Goal: Task Accomplishment & Management: Use online tool/utility

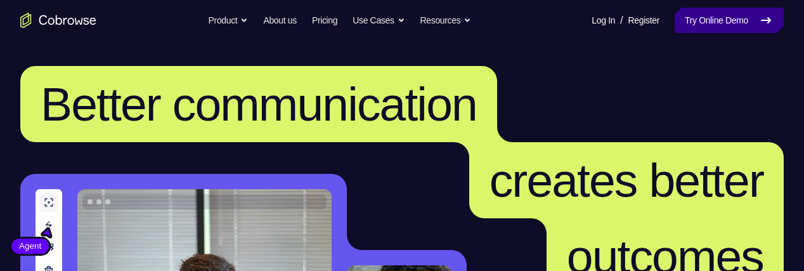
click at [730, 18] on link "Try Online Demo" at bounding box center [729, 20] width 109 height 25
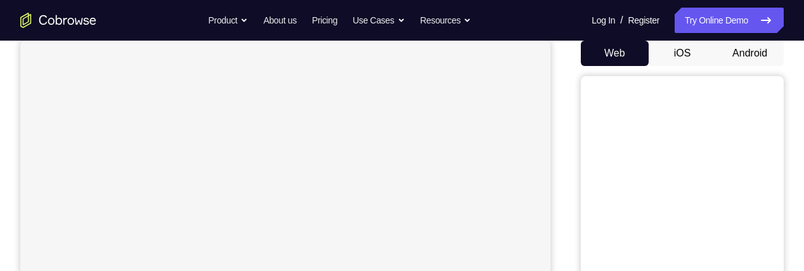
click at [746, 59] on button "Android" at bounding box center [750, 53] width 68 height 25
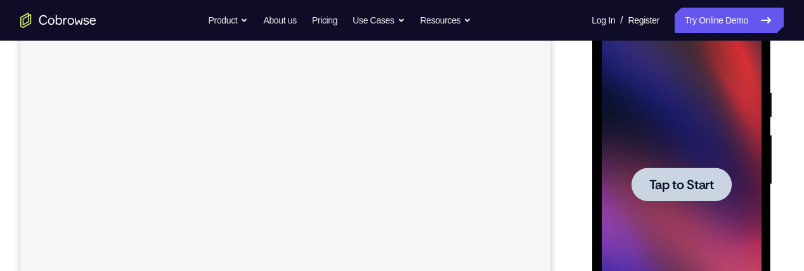
click at [697, 167] on div at bounding box center [681, 184] width 100 height 34
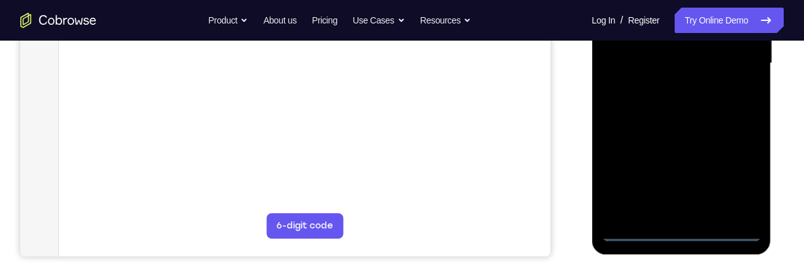
scroll to position [336, 0]
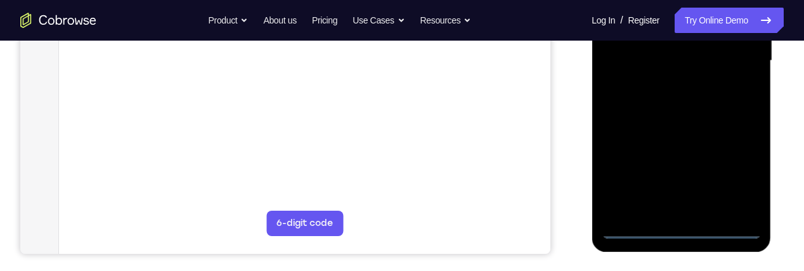
click at [681, 228] on div at bounding box center [681, 60] width 160 height 355
click at [742, 176] on div at bounding box center [681, 60] width 160 height 355
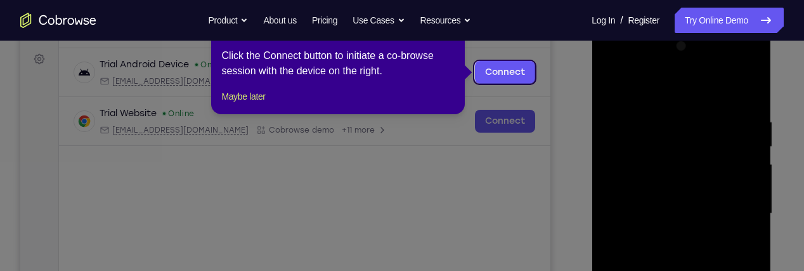
scroll to position [181, 0]
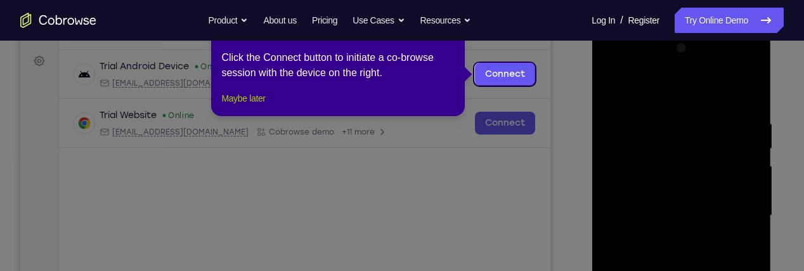
click at [251, 106] on button "Maybe later" at bounding box center [243, 98] width 44 height 15
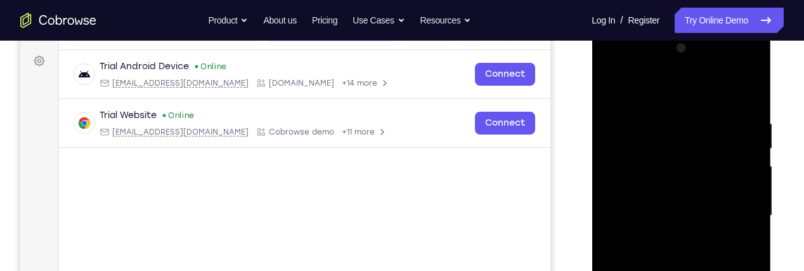
click at [679, 81] on div at bounding box center [681, 215] width 160 height 355
click at [735, 209] on div at bounding box center [681, 215] width 160 height 355
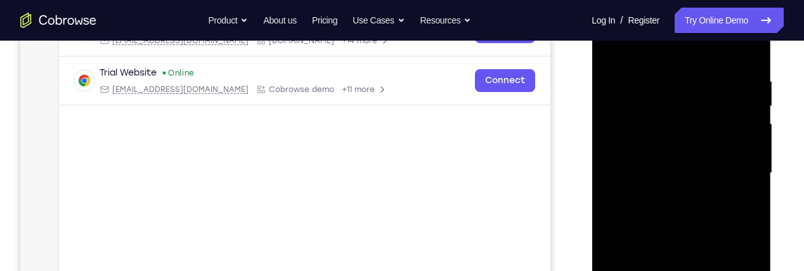
scroll to position [243, 0]
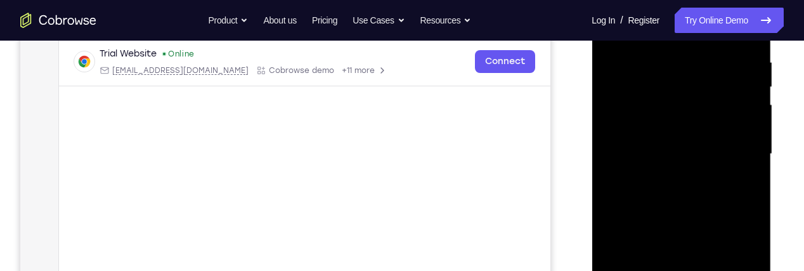
click at [667, 175] on div at bounding box center [681, 154] width 160 height 355
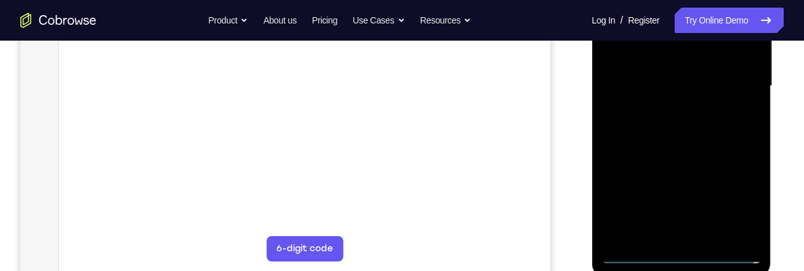
scroll to position [310, 0]
click at [712, 76] on div at bounding box center [681, 86] width 160 height 355
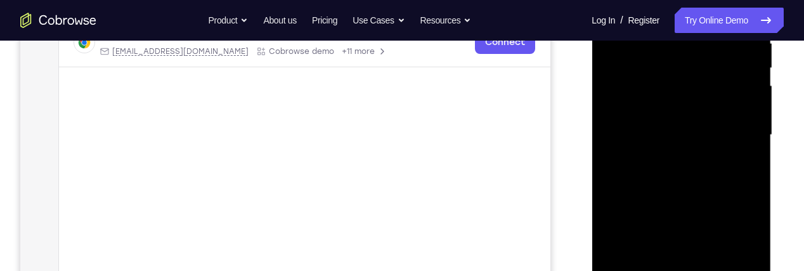
scroll to position [237, 0]
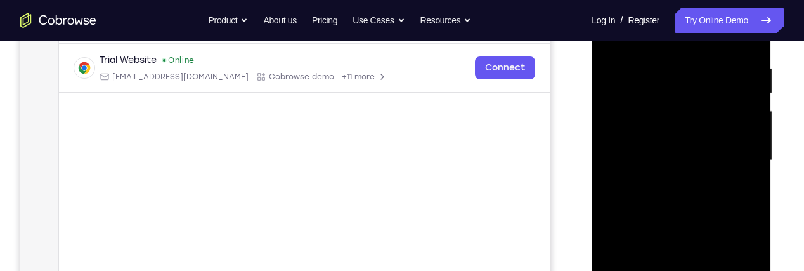
click at [700, 132] on div at bounding box center [681, 160] width 160 height 355
click at [699, 162] on div at bounding box center [681, 160] width 160 height 355
click at [713, 196] on div at bounding box center [681, 160] width 160 height 355
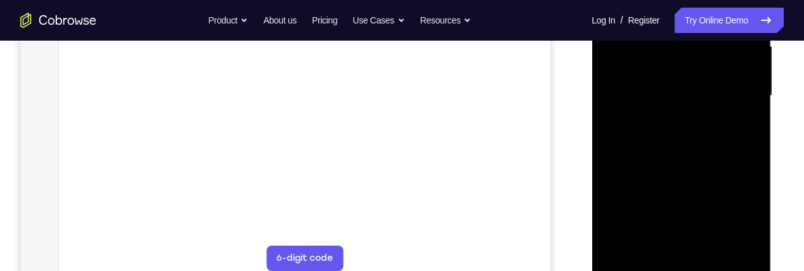
scroll to position [302, 0]
click at [711, 242] on div at bounding box center [681, 95] width 160 height 355
click at [726, 153] on div at bounding box center [681, 95] width 160 height 355
click at [712, 246] on div at bounding box center [681, 95] width 160 height 355
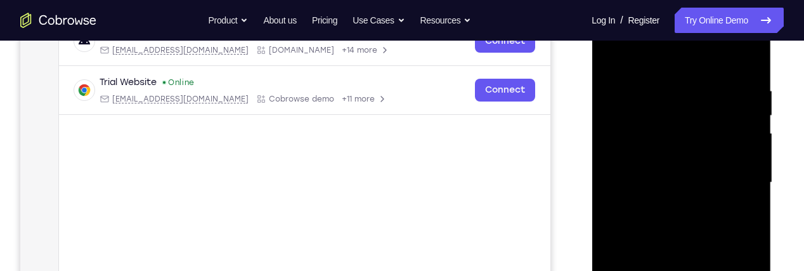
scroll to position [211, 0]
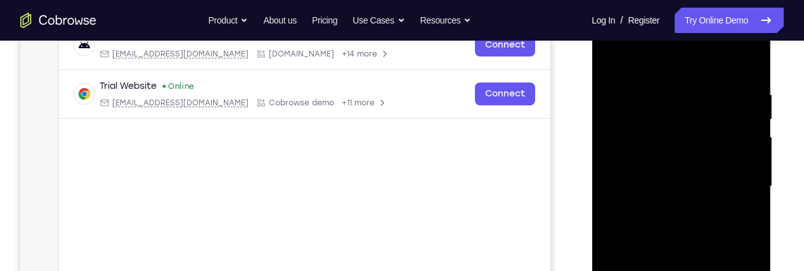
click at [701, 252] on div at bounding box center [681, 186] width 160 height 355
click at [708, 179] on div at bounding box center [681, 186] width 160 height 355
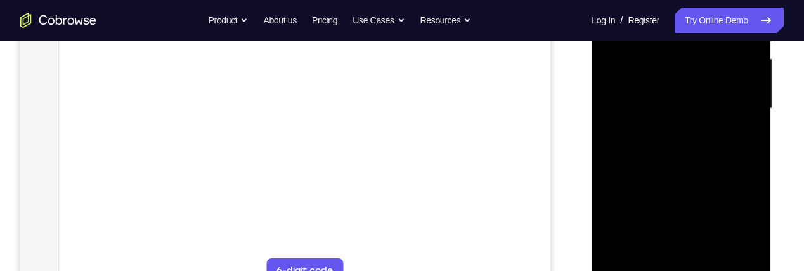
scroll to position [289, 0]
click at [678, 227] on div at bounding box center [681, 107] width 160 height 355
click at [701, 225] on div at bounding box center [681, 107] width 160 height 355
click at [743, 140] on div at bounding box center [681, 107] width 160 height 355
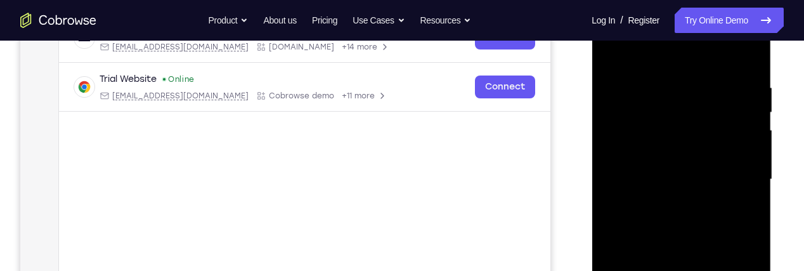
scroll to position [216, 0]
click at [608, 62] on div at bounding box center [681, 180] width 160 height 355
click at [623, 59] on div at bounding box center [681, 180] width 160 height 355
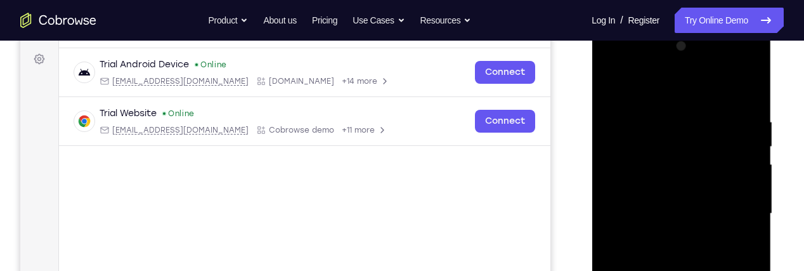
scroll to position [183, 0]
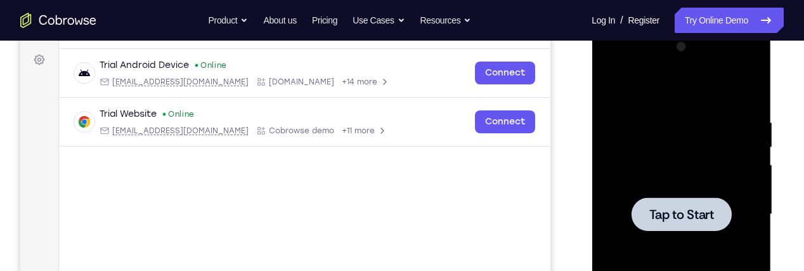
click at [710, 211] on span "Tap to Start" at bounding box center [681, 214] width 65 height 13
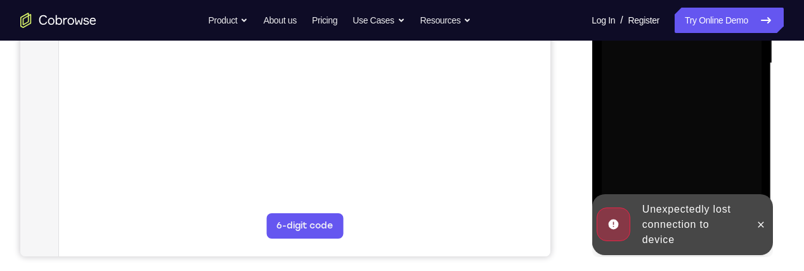
scroll to position [337, 0]
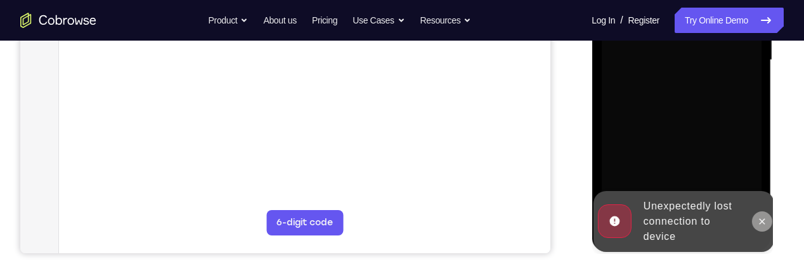
click at [763, 224] on icon at bounding box center [762, 221] width 10 height 10
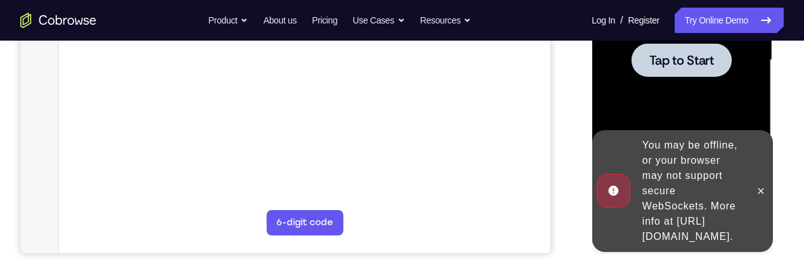
click at [767, 192] on div at bounding box center [760, 191] width 20 height 122
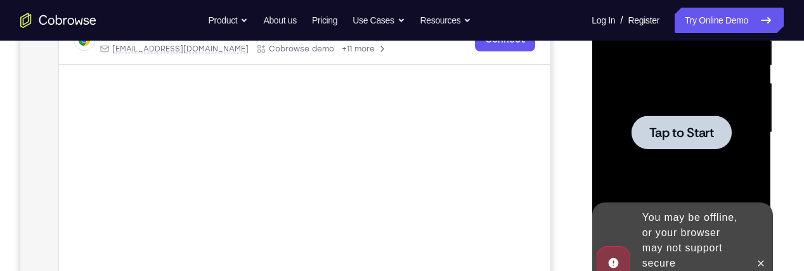
scroll to position [262, 0]
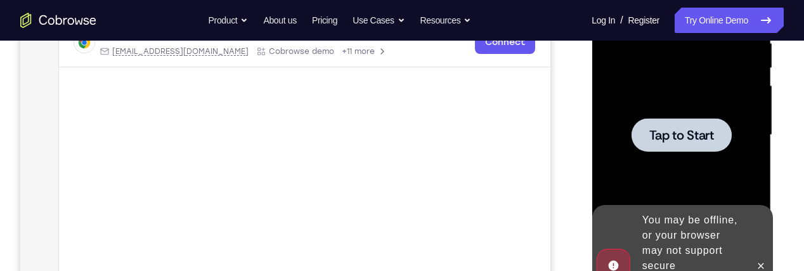
click at [710, 133] on span "Tap to Start" at bounding box center [681, 135] width 65 height 13
click at [759, 263] on icon at bounding box center [761, 266] width 6 height 6
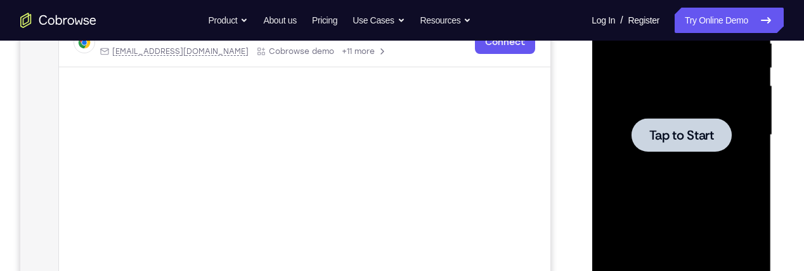
click at [698, 141] on span "Tap to Start" at bounding box center [681, 135] width 65 height 13
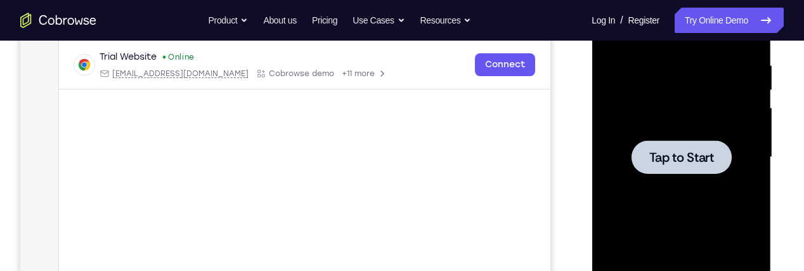
scroll to position [239, 0]
click at [692, 152] on span "Tap to Start" at bounding box center [681, 158] width 65 height 13
click at [701, 164] on span "Tap to Start" at bounding box center [681, 158] width 65 height 13
click at [709, 162] on span "Tap to Start" at bounding box center [681, 158] width 65 height 13
click at [667, 162] on span "Tap to Start" at bounding box center [681, 158] width 65 height 13
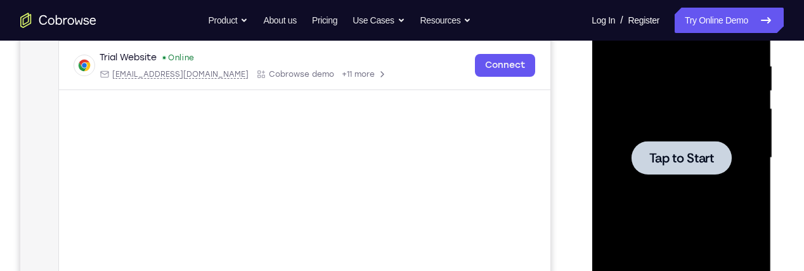
click at [697, 171] on div at bounding box center [681, 158] width 100 height 34
click at [698, 158] on span "Tap to Start" at bounding box center [681, 158] width 65 height 13
click at [700, 152] on span "Tap to Start" at bounding box center [681, 158] width 65 height 13
click at [701, 152] on span "Tap to Start" at bounding box center [681, 158] width 65 height 13
click at [702, 155] on span "Tap to Start" at bounding box center [681, 158] width 65 height 13
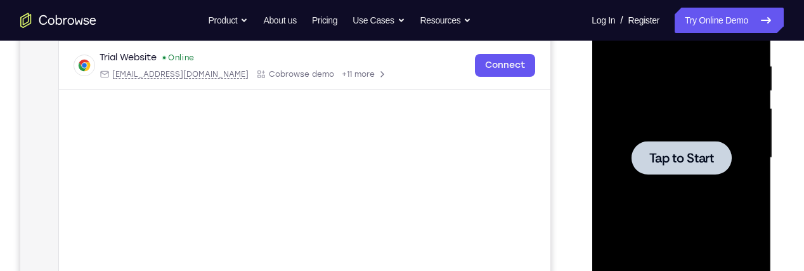
click at [697, 160] on span "Tap to Start" at bounding box center [681, 158] width 65 height 13
